Goal: Communication & Community: Answer question/provide support

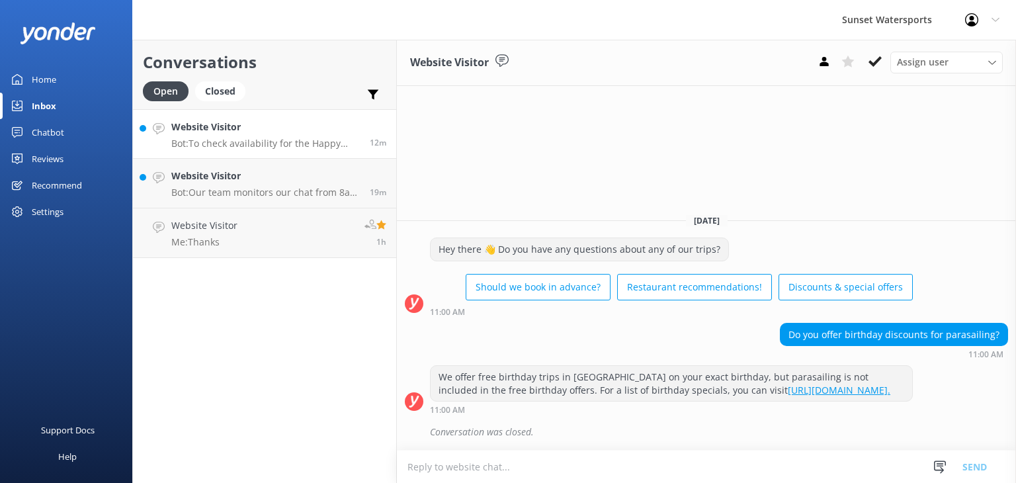
drag, startPoint x: 0, startPoint y: 0, endPoint x: 250, endPoint y: 140, distance: 286.5
click at [250, 140] on p "Bot: To check availability for the Happy Hour Sandbar Charter on [DATE], please…" at bounding box center [265, 144] width 189 height 12
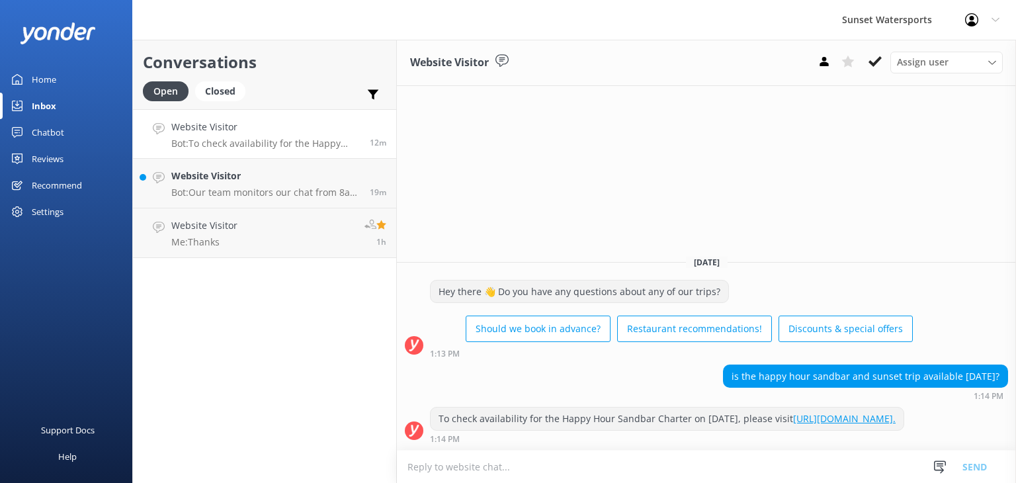
click at [497, 461] on textarea at bounding box center [706, 467] width 619 height 32
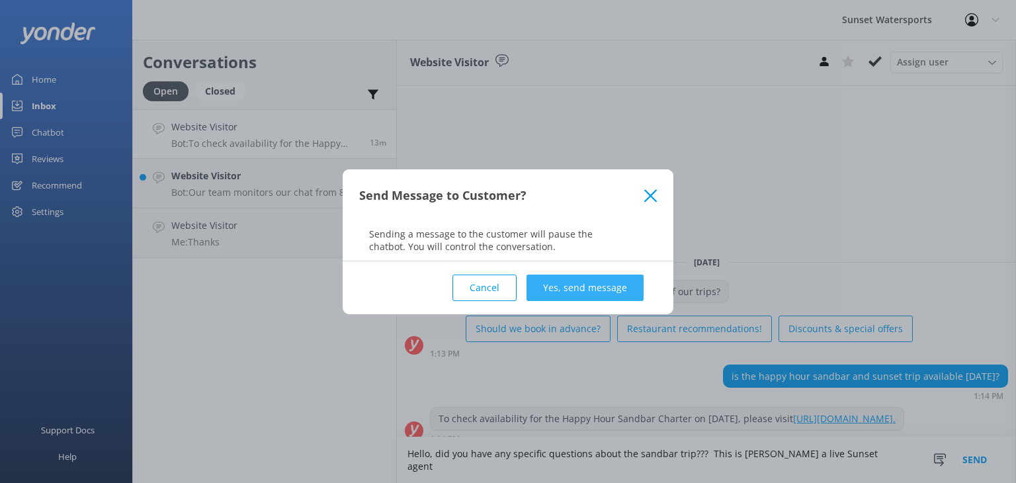
type textarea "Hello, did you have any specific questions about the sandbar trip??? This is [P…"
click at [607, 288] on button "Yes, send message" at bounding box center [585, 288] width 117 height 26
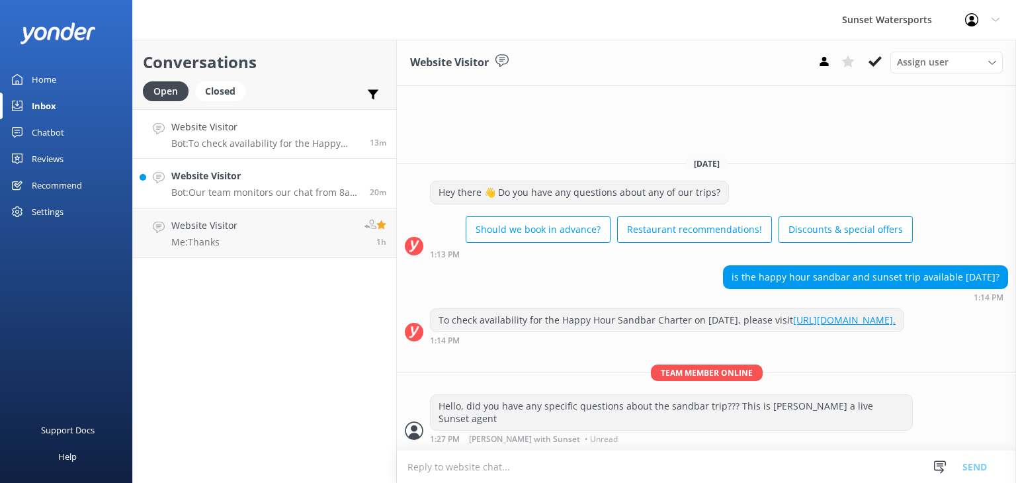
click at [288, 179] on h4 "Website Visitor" at bounding box center [265, 176] width 189 height 15
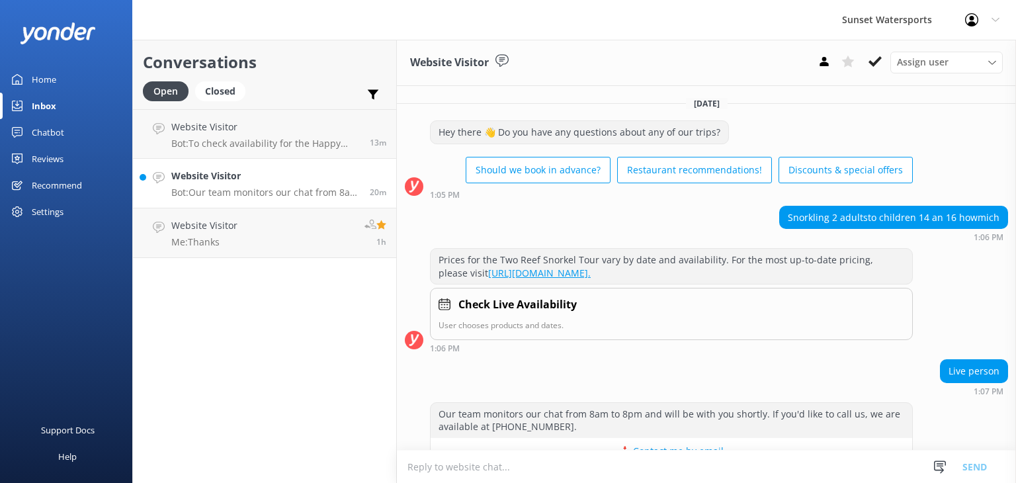
scroll to position [32, 0]
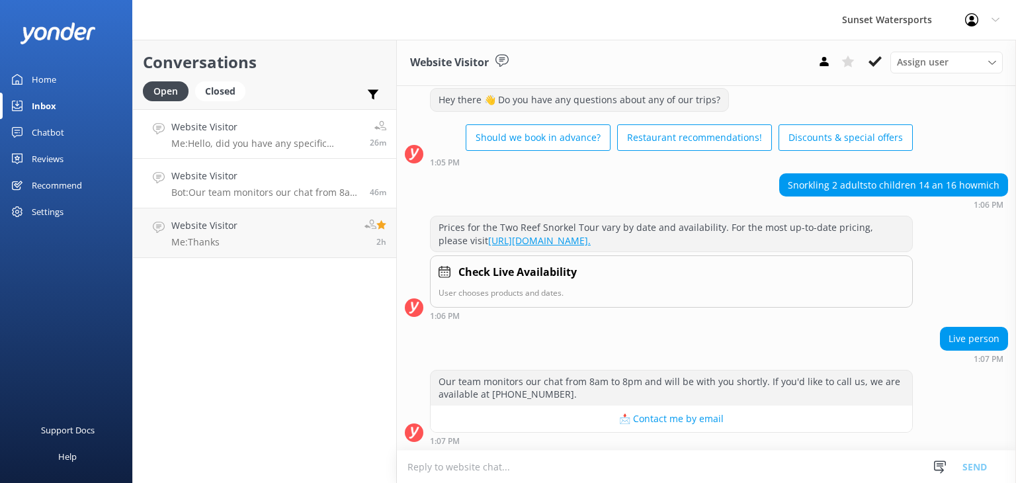
click at [254, 140] on p "Me: Hello, did you have any specific questions about the sandbar trip??? This i…" at bounding box center [265, 144] width 189 height 12
